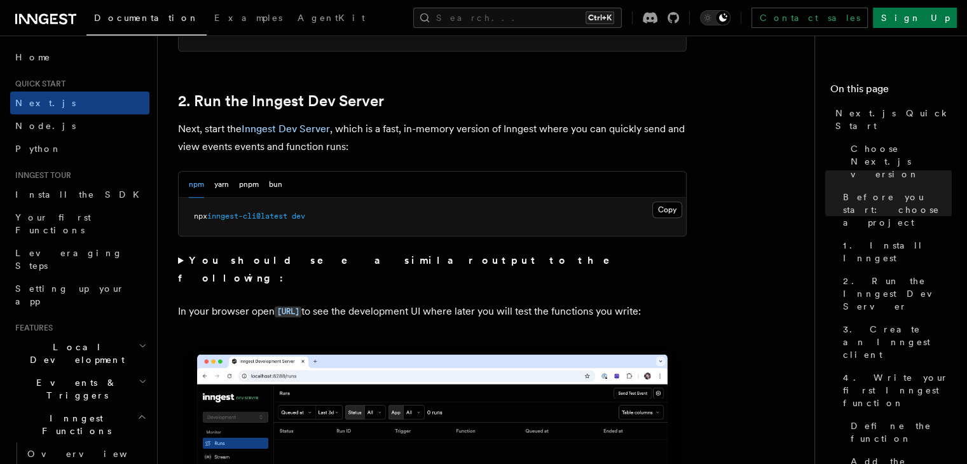
scroll to position [852, 0]
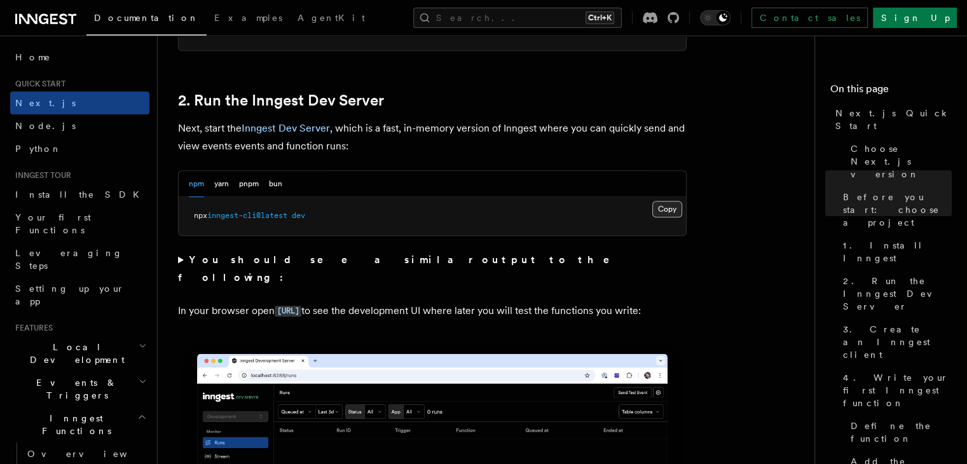
click at [662, 210] on button "Copy Copied" at bounding box center [667, 209] width 30 height 17
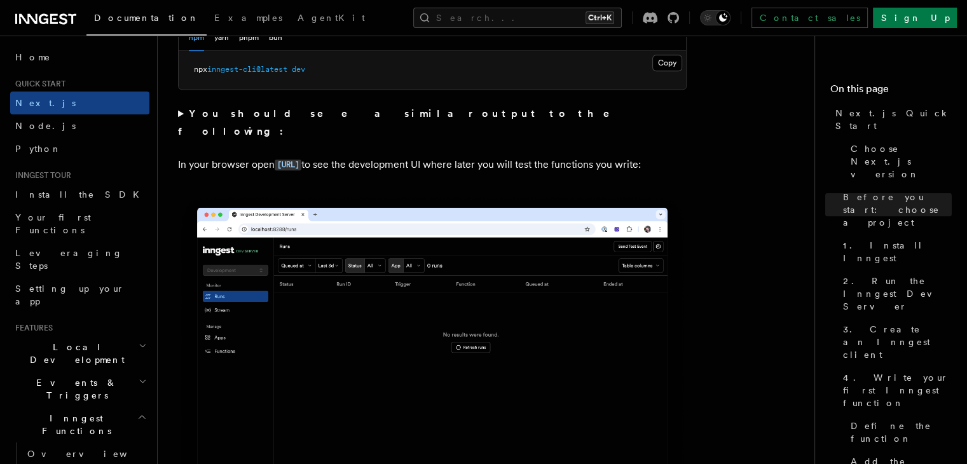
scroll to position [979, 0]
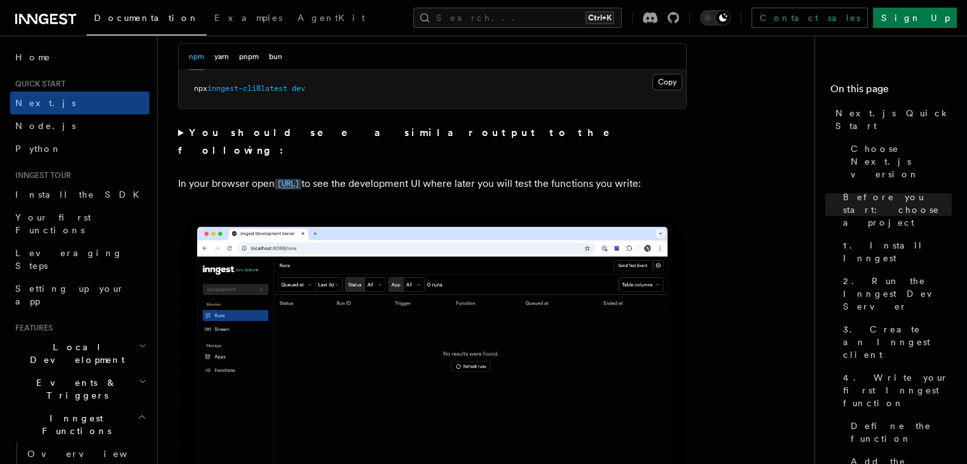
click at [301, 179] on code "http://localhost:8288" at bounding box center [288, 184] width 27 height 11
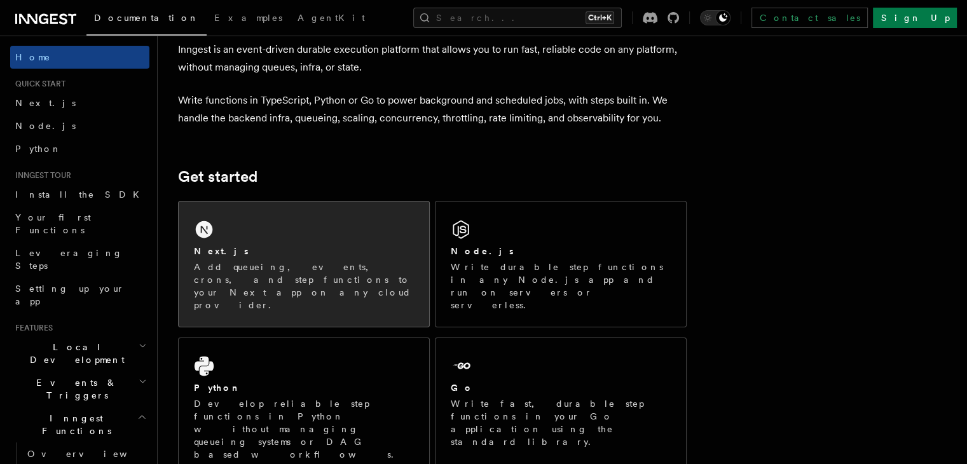
click at [311, 245] on div "Next.js" at bounding box center [304, 251] width 220 height 13
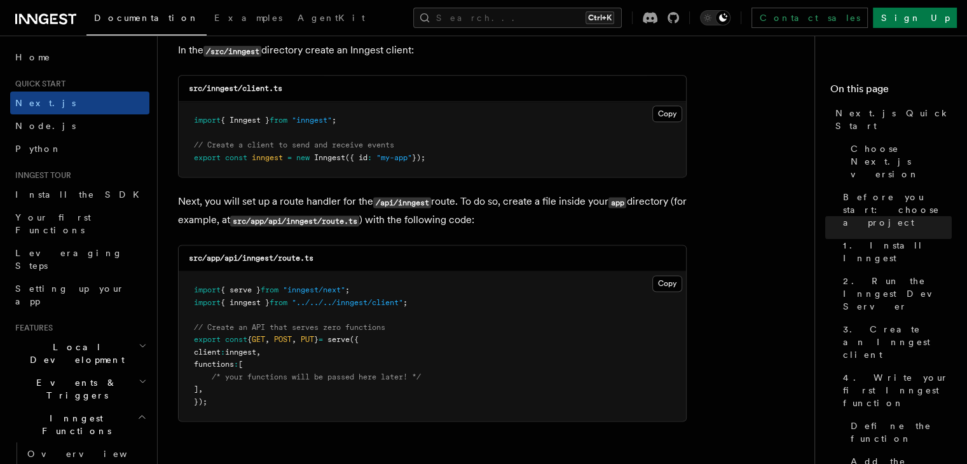
scroll to position [1643, 0]
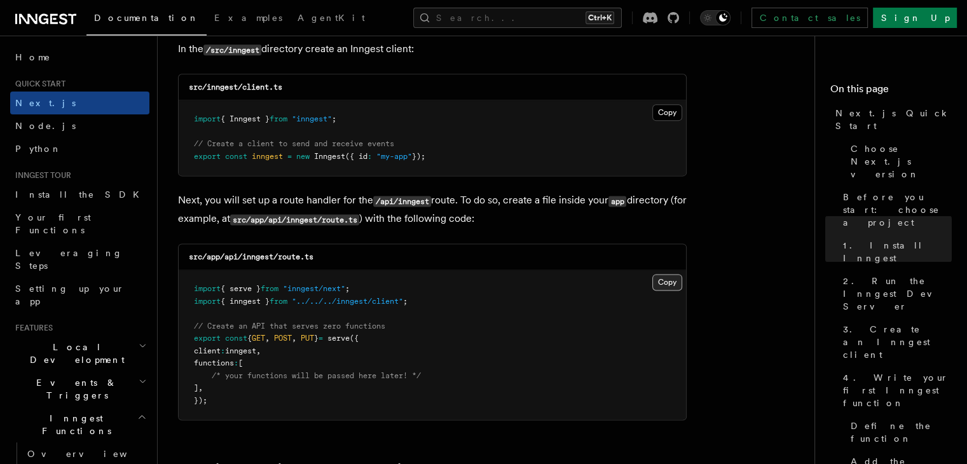
click at [669, 283] on button "Copy Copied" at bounding box center [667, 282] width 30 height 17
click at [664, 113] on button "Copy Copied" at bounding box center [667, 112] width 30 height 17
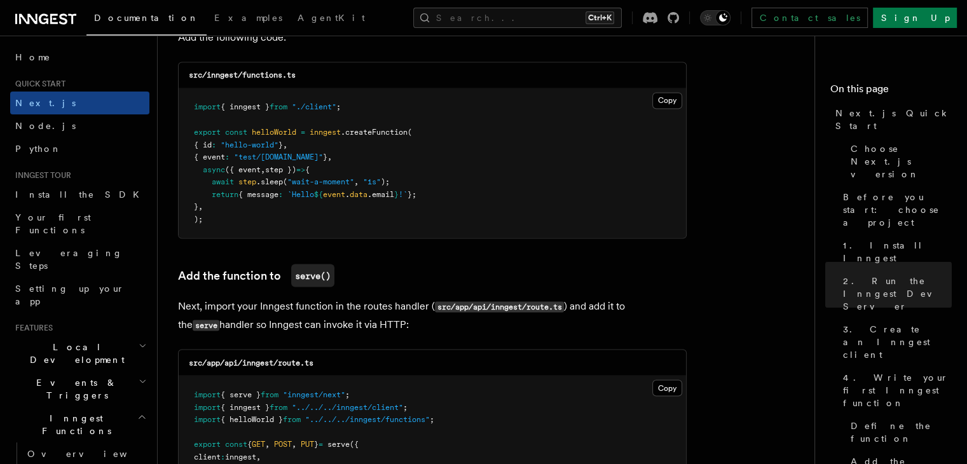
scroll to position [2295, 0]
click at [656, 109] on button "Copy Copied" at bounding box center [667, 102] width 30 height 17
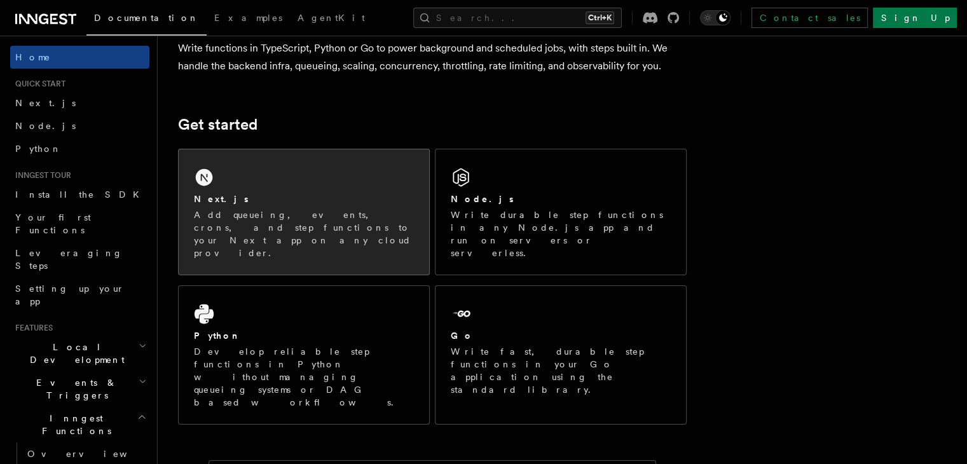
scroll to position [127, 0]
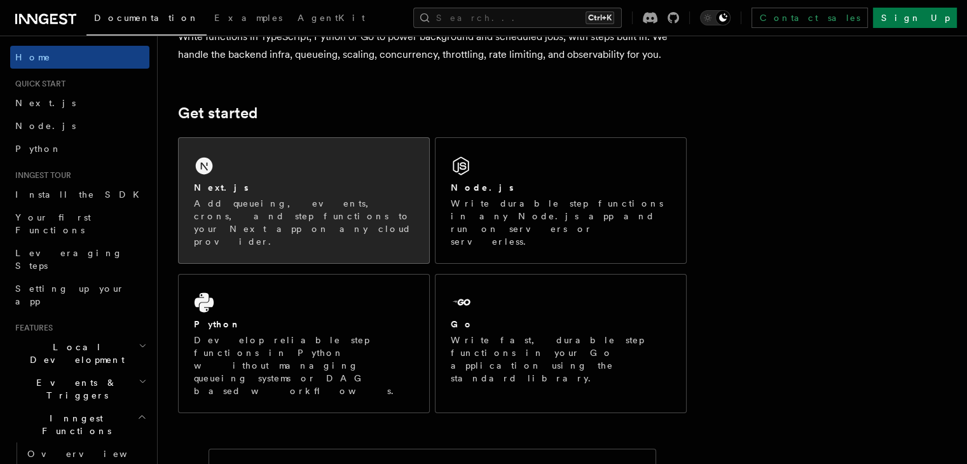
click at [293, 176] on div "Next.js Add queueing, events, crons, and step functions to your Next app on any…" at bounding box center [304, 200] width 250 height 125
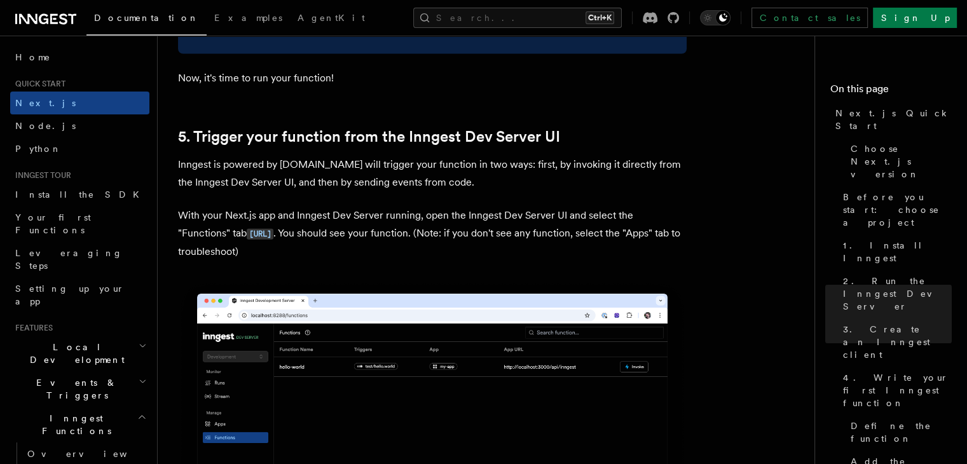
scroll to position [2924, 0]
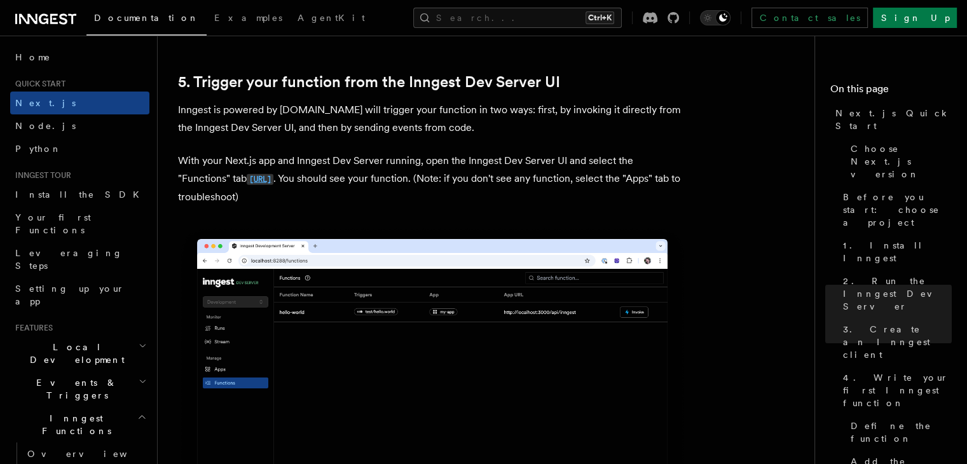
click at [263, 181] on code "http://localhost:8288/functions" at bounding box center [260, 179] width 27 height 11
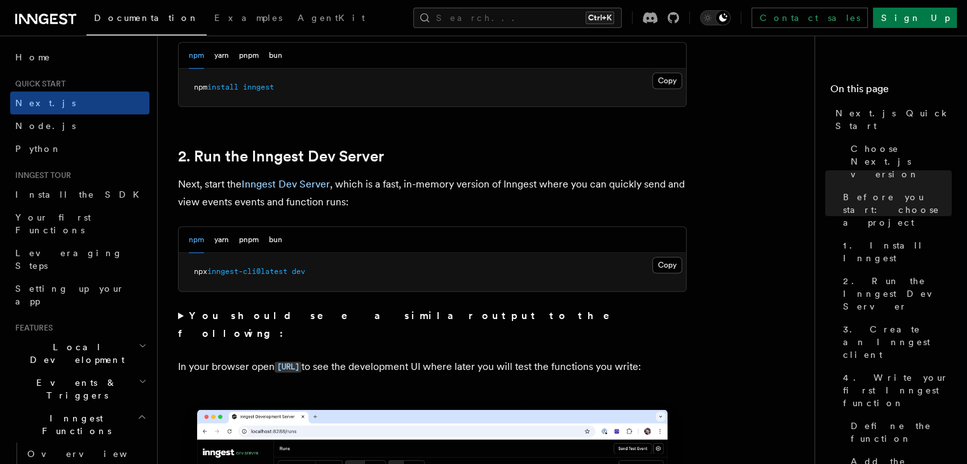
scroll to position [826, 0]
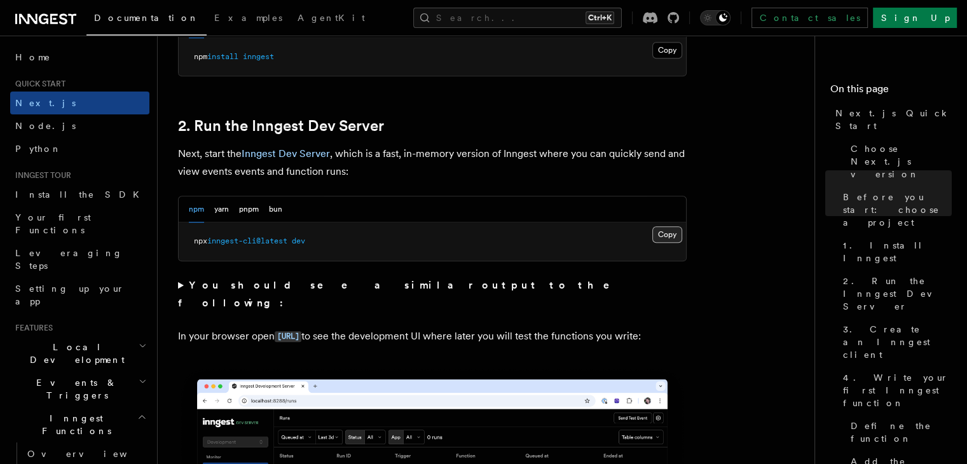
click at [674, 235] on button "Copy Copied" at bounding box center [667, 234] width 30 height 17
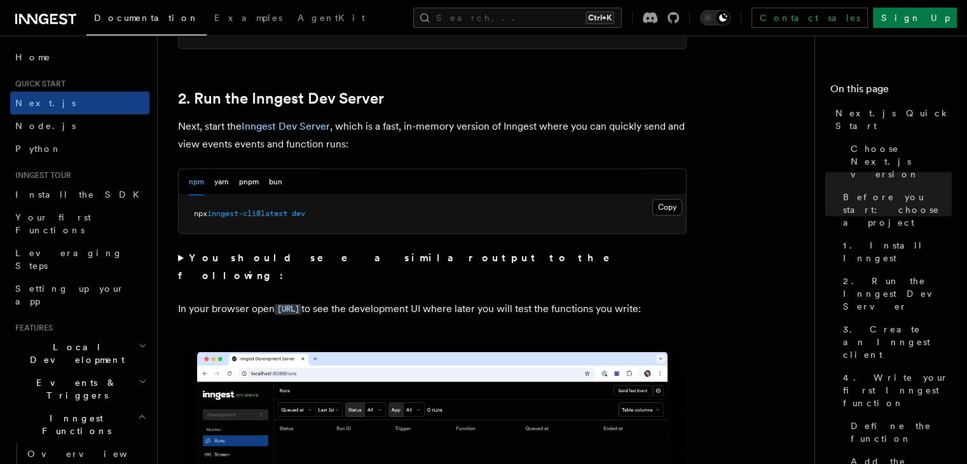
scroll to position [890, 0]
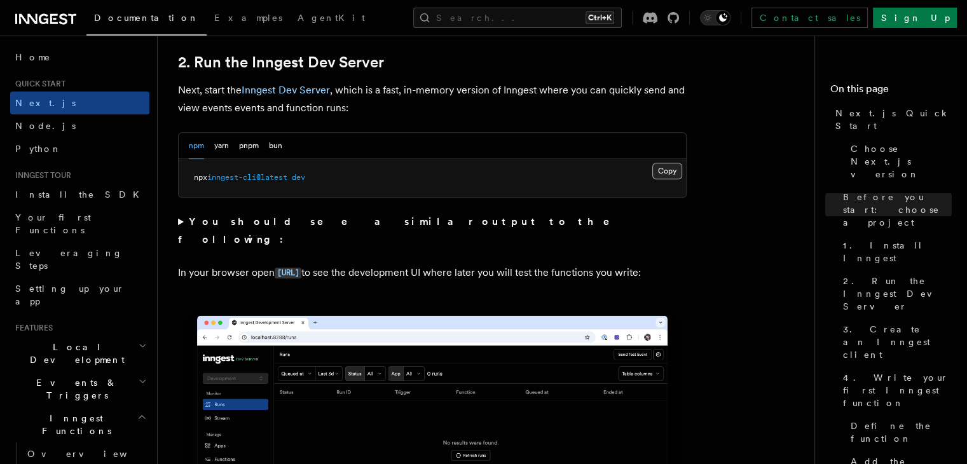
click at [664, 167] on button "Copy Copied" at bounding box center [667, 171] width 30 height 17
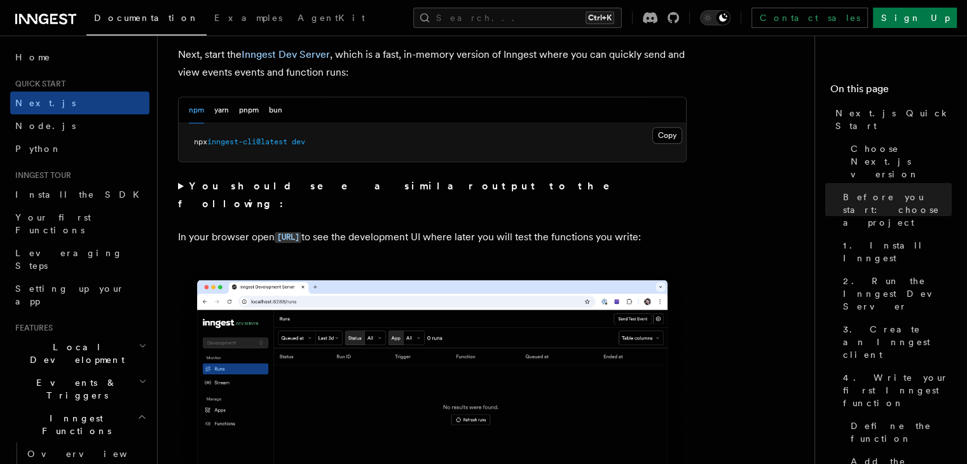
scroll to position [953, 0]
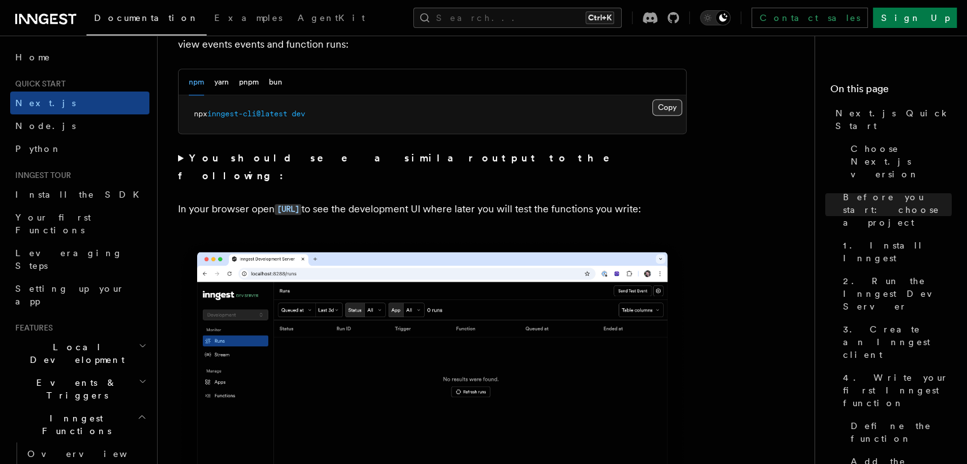
click at [662, 106] on button "Copy Copied" at bounding box center [667, 107] width 30 height 17
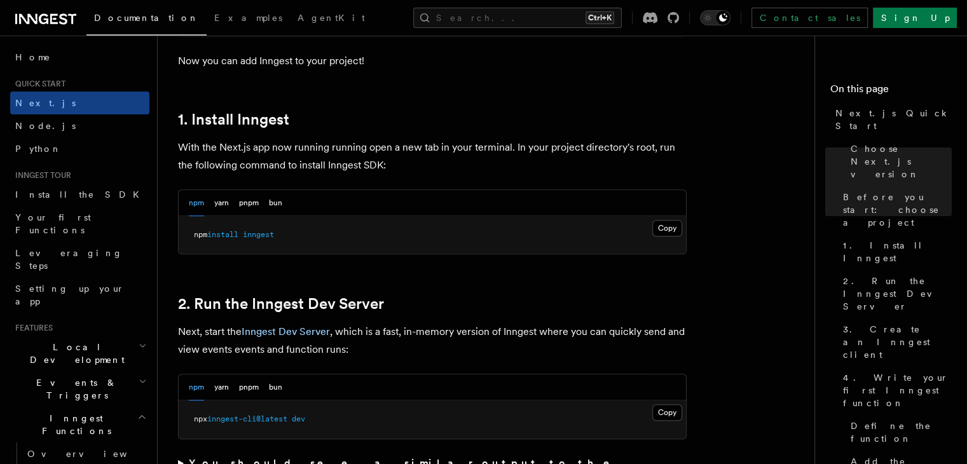
scroll to position [678, 0]
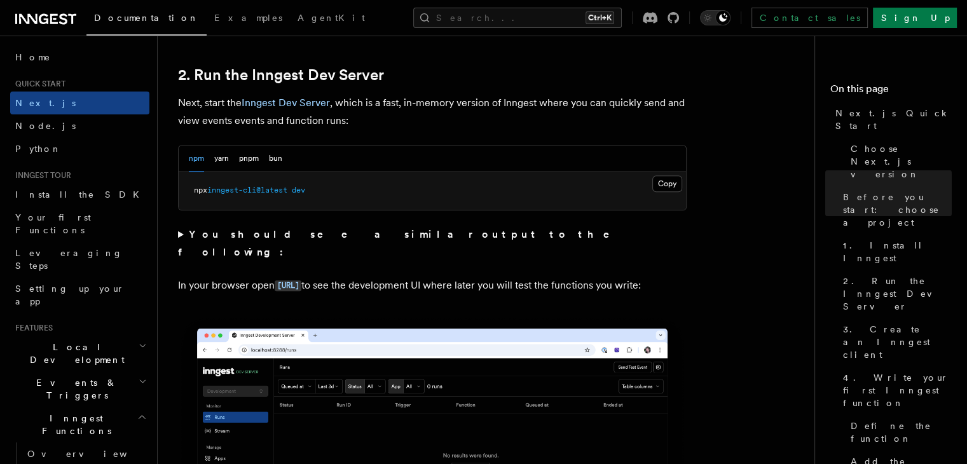
scroll to position [878, 0]
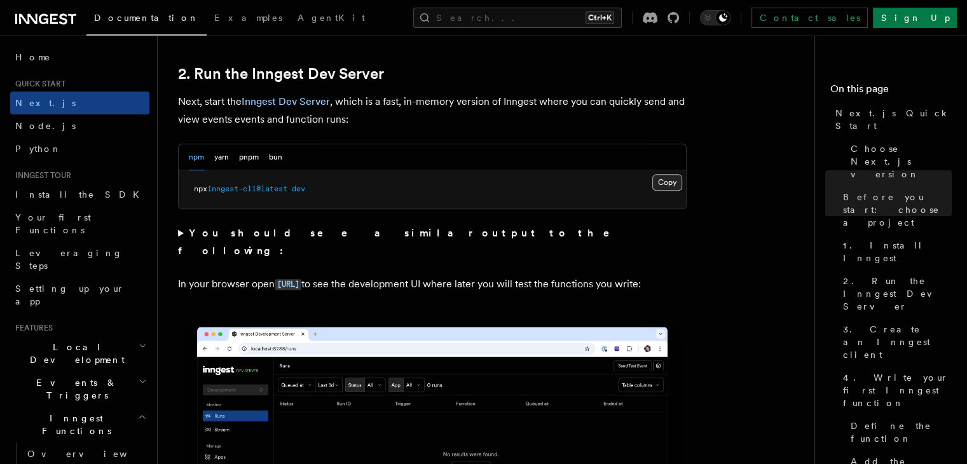
click at [670, 181] on button "Copy Copied" at bounding box center [667, 182] width 30 height 17
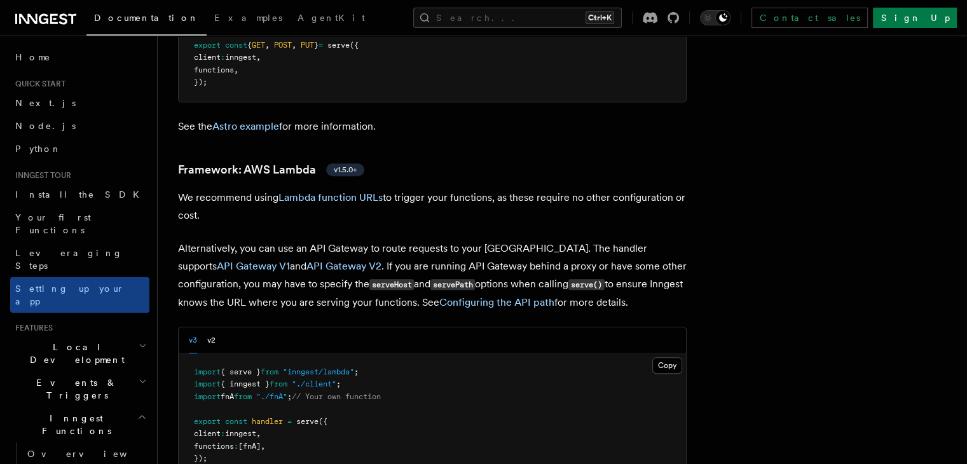
scroll to position [1462, 0]
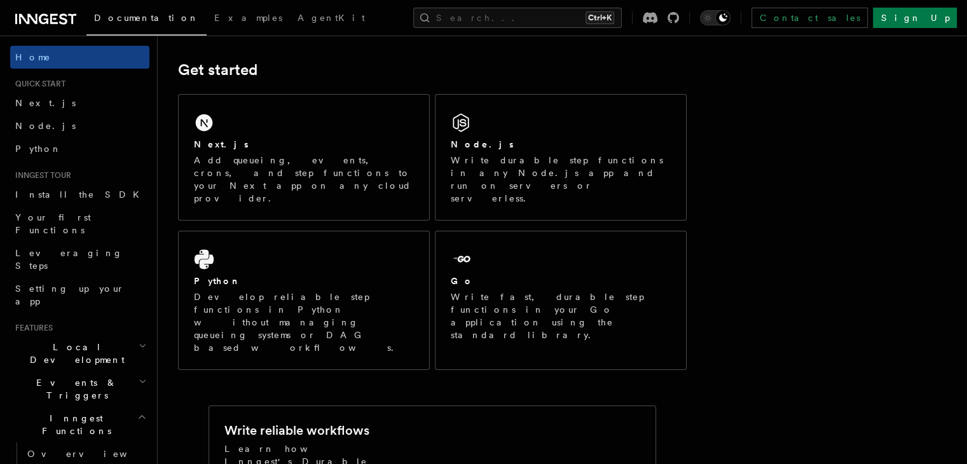
scroll to position [191, 0]
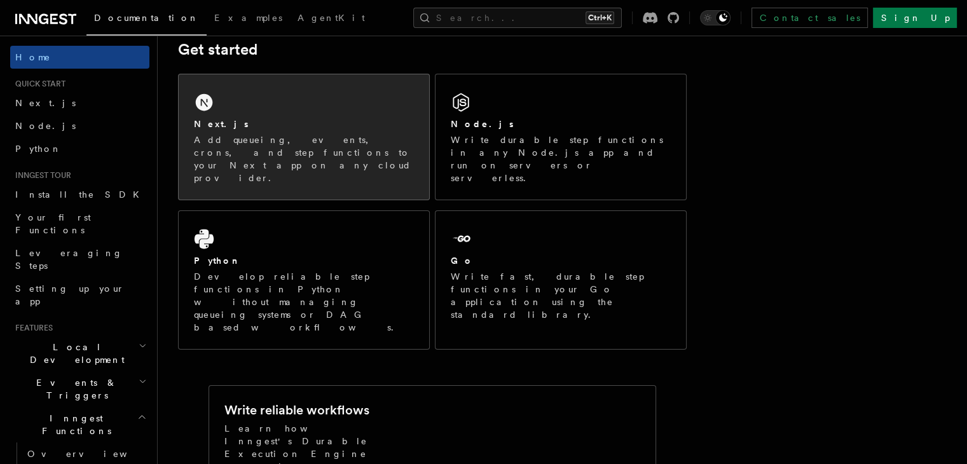
click at [348, 118] on div "Next.js" at bounding box center [304, 124] width 220 height 13
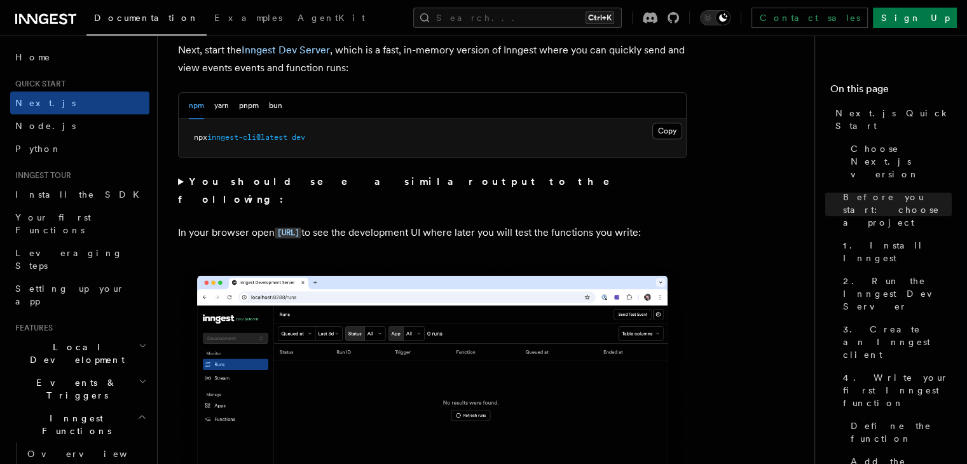
scroll to position [917, 0]
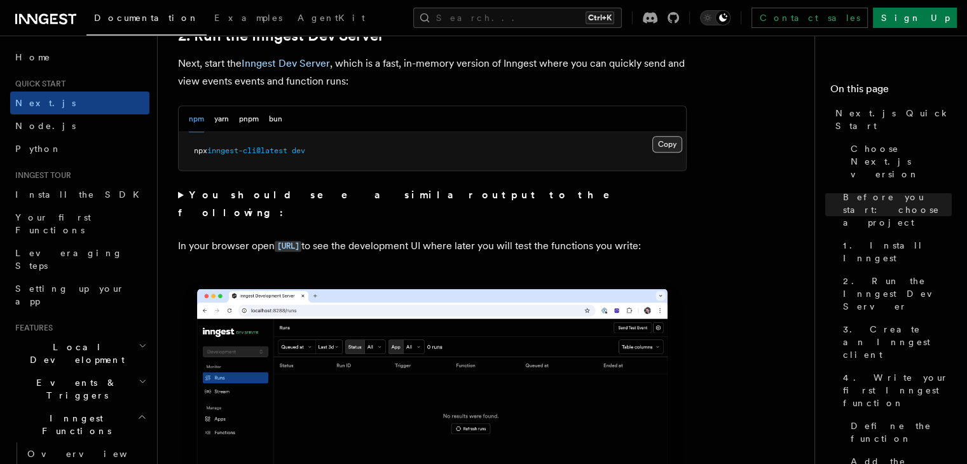
click at [669, 146] on button "Copy Copied" at bounding box center [667, 144] width 30 height 17
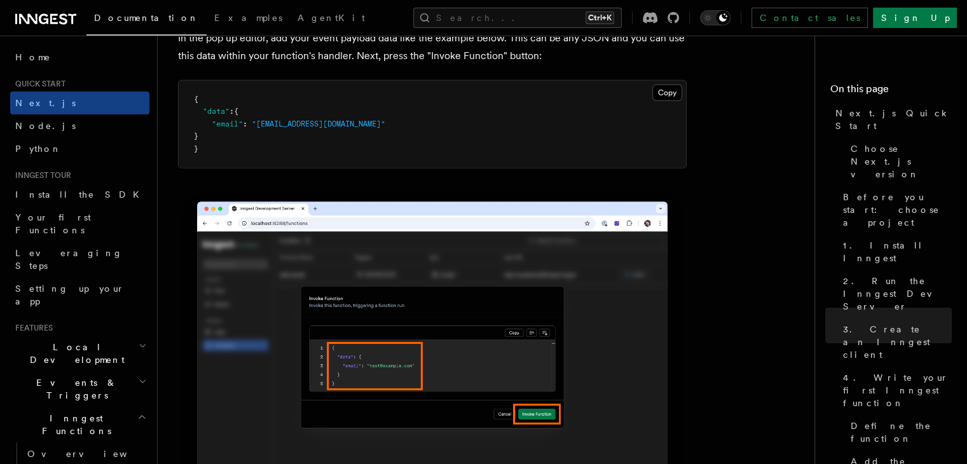
scroll to position [3841, 0]
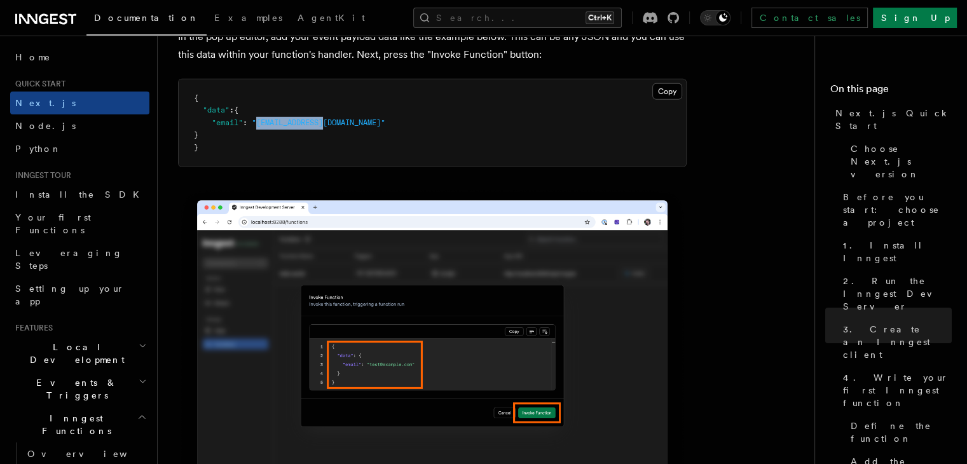
drag, startPoint x: 256, startPoint y: 123, endPoint x: 320, endPoint y: 125, distance: 64.2
click at [325, 125] on span ""[EMAIL_ADDRESS][DOMAIN_NAME]"" at bounding box center [318, 122] width 133 height 9
click at [274, 123] on span ""[EMAIL_ADDRESS][DOMAIN_NAME]"" at bounding box center [318, 122] width 133 height 9
drag, startPoint x: 258, startPoint y: 123, endPoint x: 330, endPoint y: 124, distance: 71.8
click at [330, 124] on span ""[EMAIL_ADDRESS][DOMAIN_NAME]"" at bounding box center [318, 122] width 133 height 9
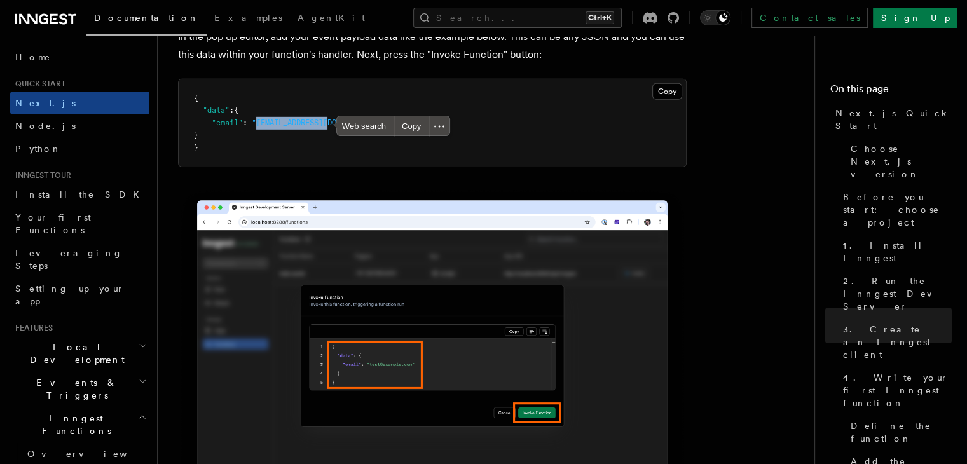
copy span "[EMAIL_ADDRESS][DOMAIN_NAME]"
click at [231, 120] on span ""email"" at bounding box center [227, 122] width 31 height 9
drag, startPoint x: 211, startPoint y: 124, endPoint x: 341, endPoint y: 130, distance: 129.8
click at [341, 130] on pre "{ "data" : { "email" : "[EMAIL_ADDRESS][DOMAIN_NAME]" } }" at bounding box center [432, 123] width 507 height 88
copy span ""email" : "[EMAIL_ADDRESS][DOMAIN_NAME]""
